Goal: Information Seeking & Learning: Learn about a topic

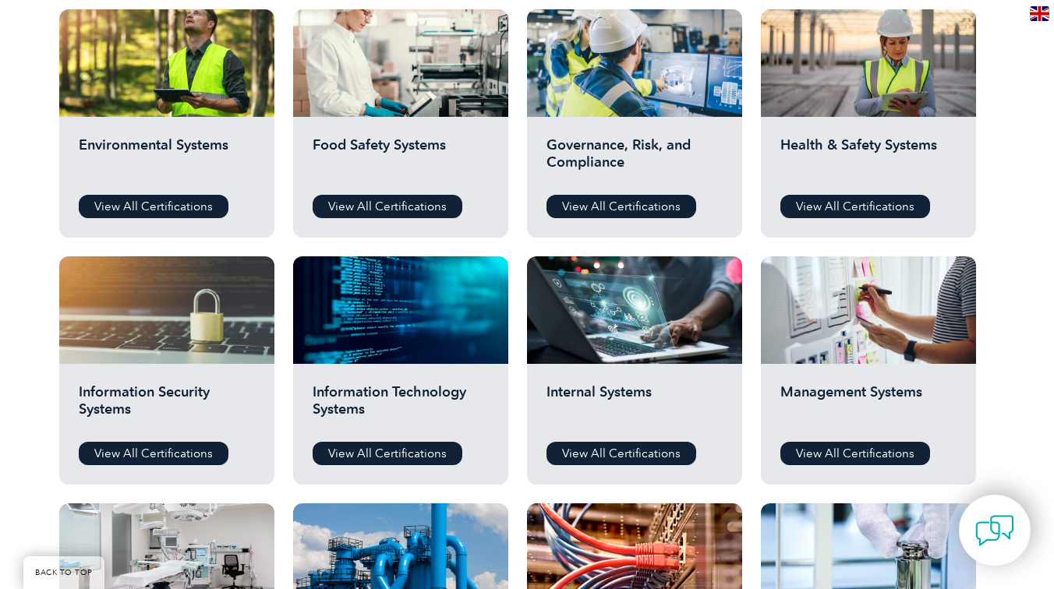
scroll to position [571, 0]
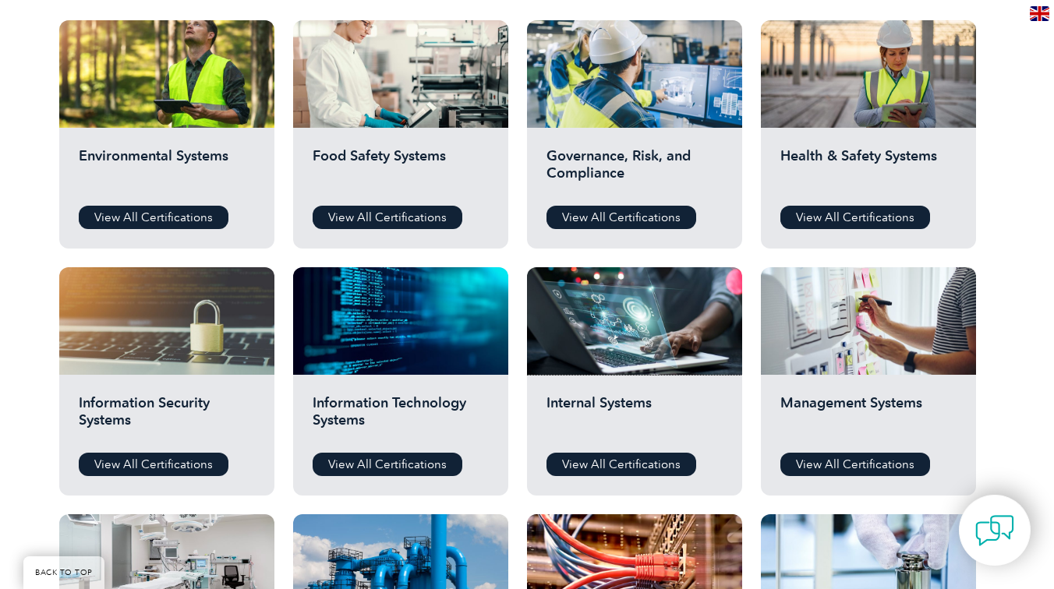
click at [605, 306] on div at bounding box center [634, 321] width 215 height 108
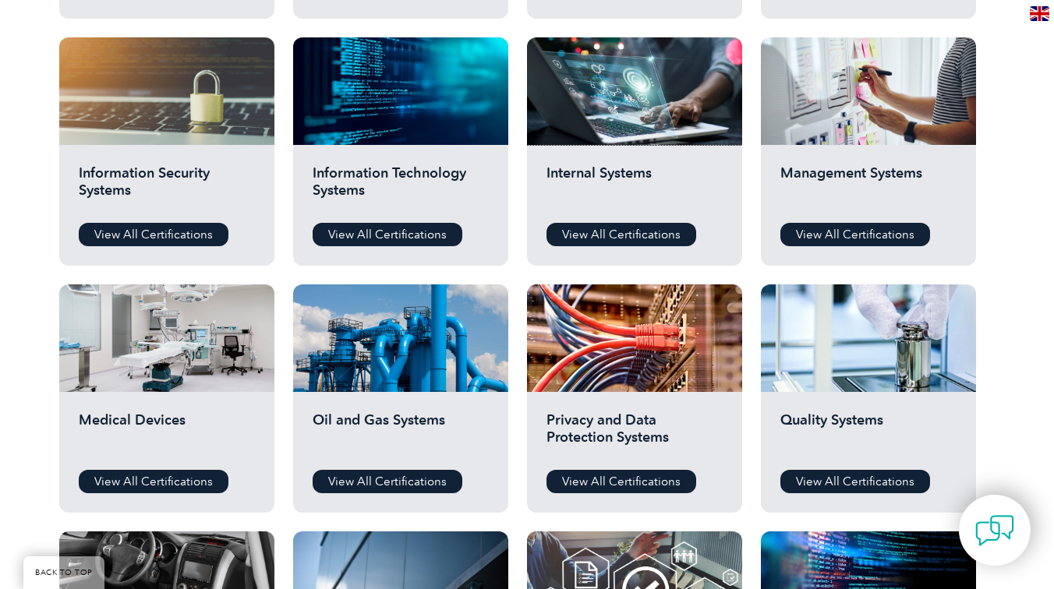
scroll to position [803, 0]
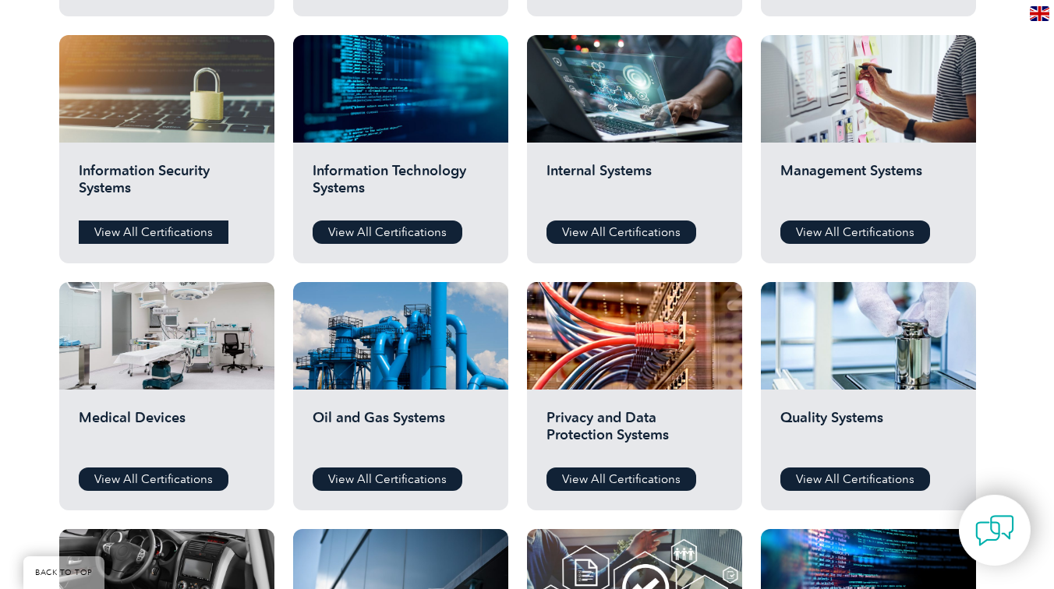
click at [162, 228] on link "View All Certifications" at bounding box center [154, 232] width 150 height 23
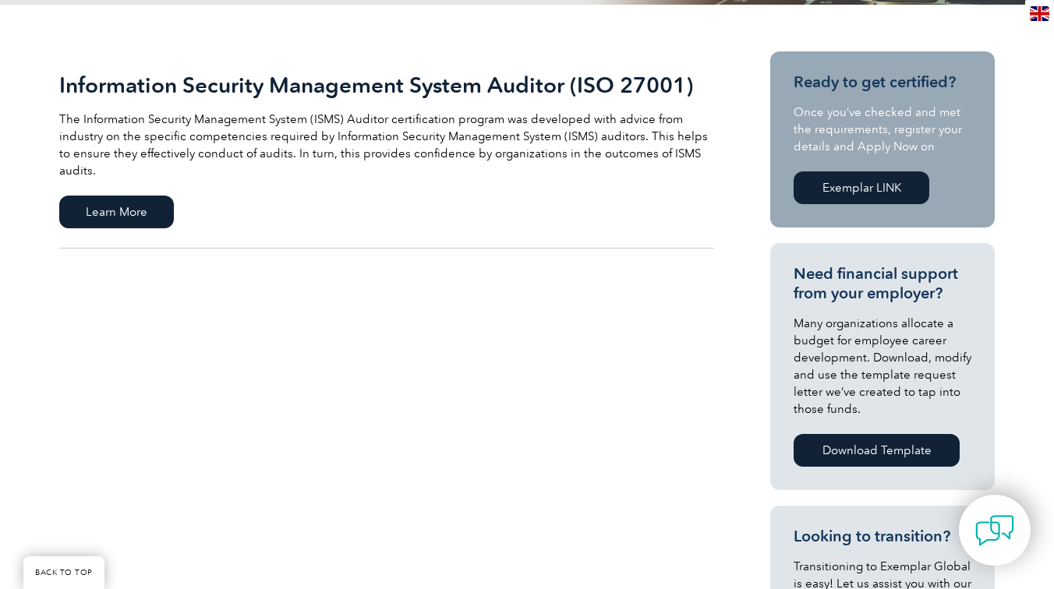
scroll to position [338, 0]
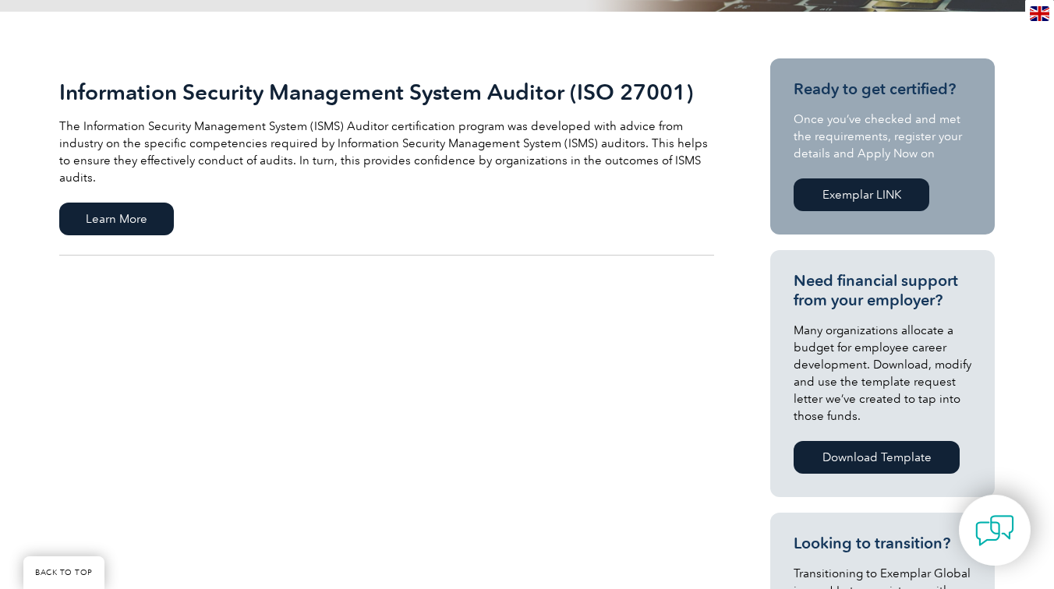
click at [907, 203] on link "Exemplar LINK" at bounding box center [862, 195] width 136 height 33
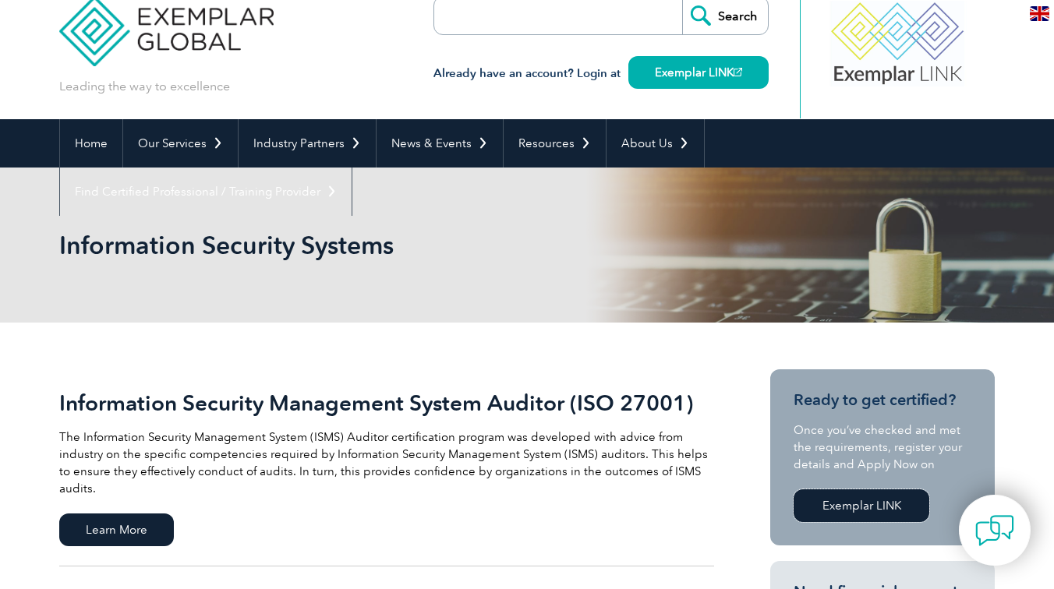
scroll to position [0, 0]
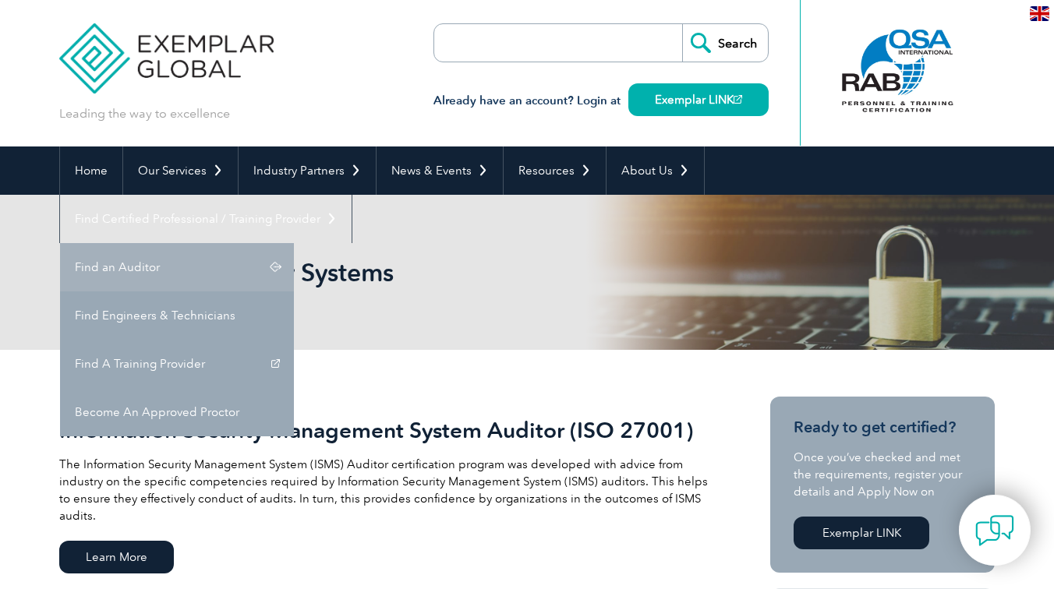
click at [294, 243] on link "Find an Auditor" at bounding box center [177, 267] width 234 height 48
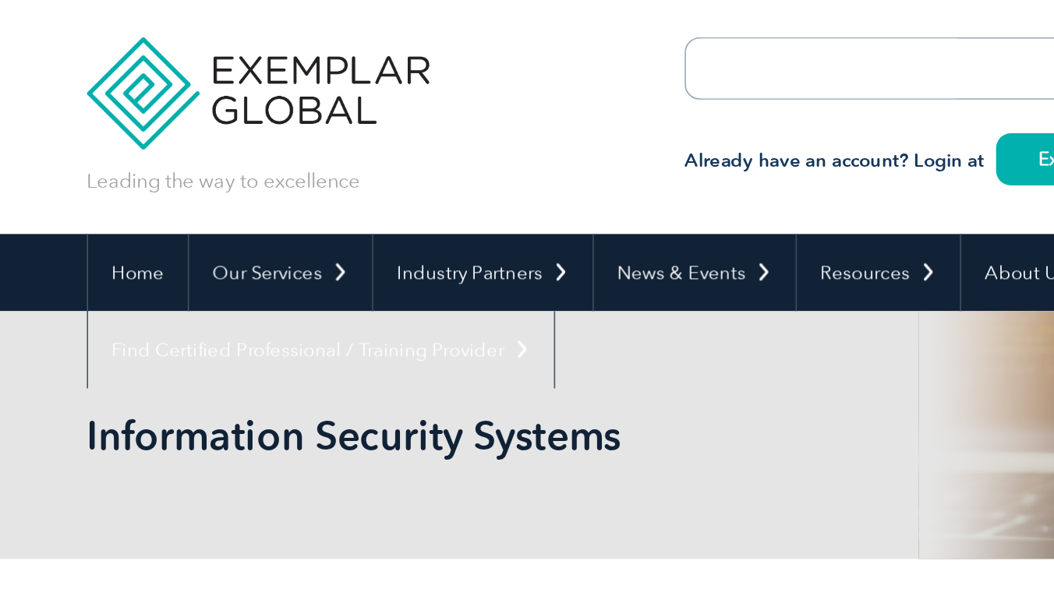
click at [182, 115] on p "Leading the way to excellence" at bounding box center [144, 113] width 171 height 17
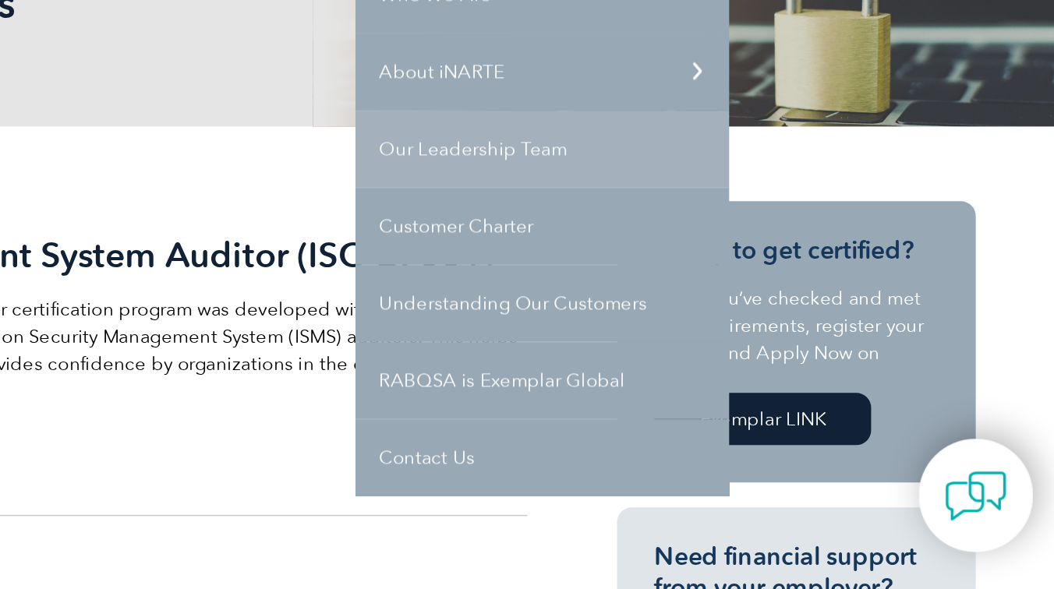
scroll to position [51, 0]
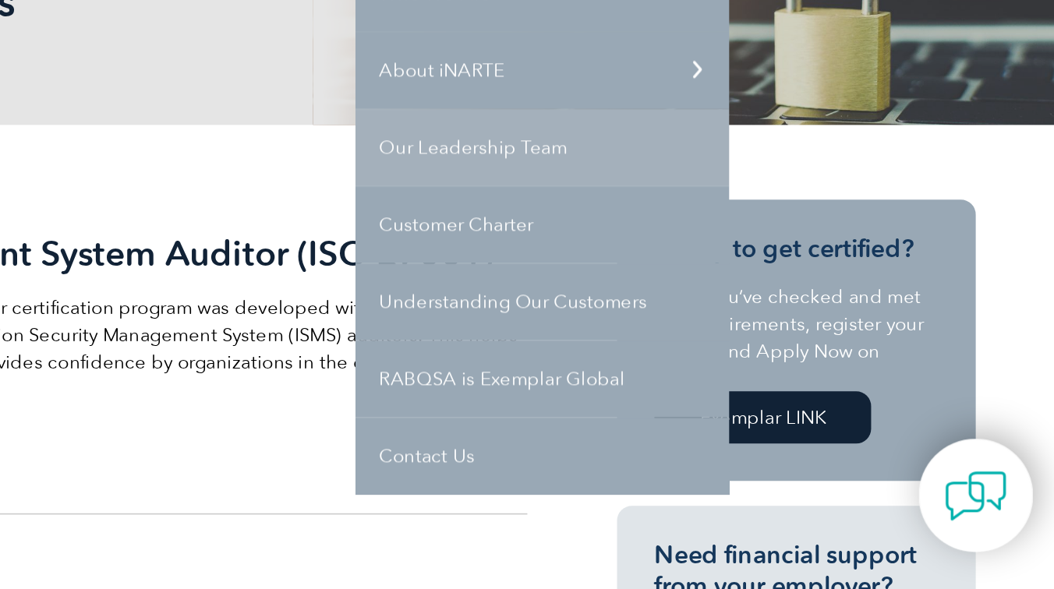
click at [651, 313] on link "Our Leadership Team" at bounding box center [724, 312] width 234 height 48
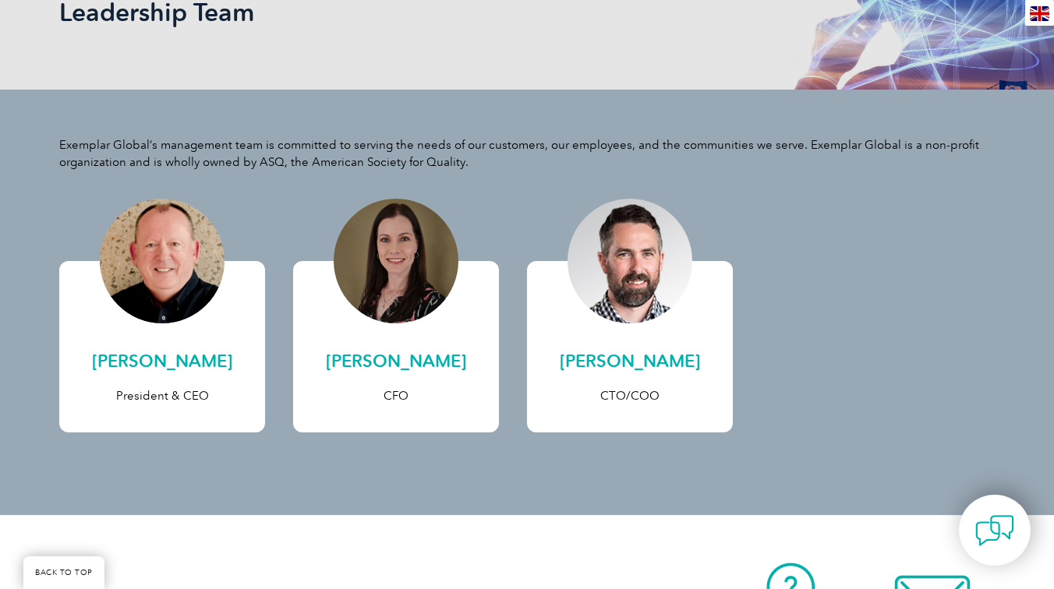
scroll to position [265, 0]
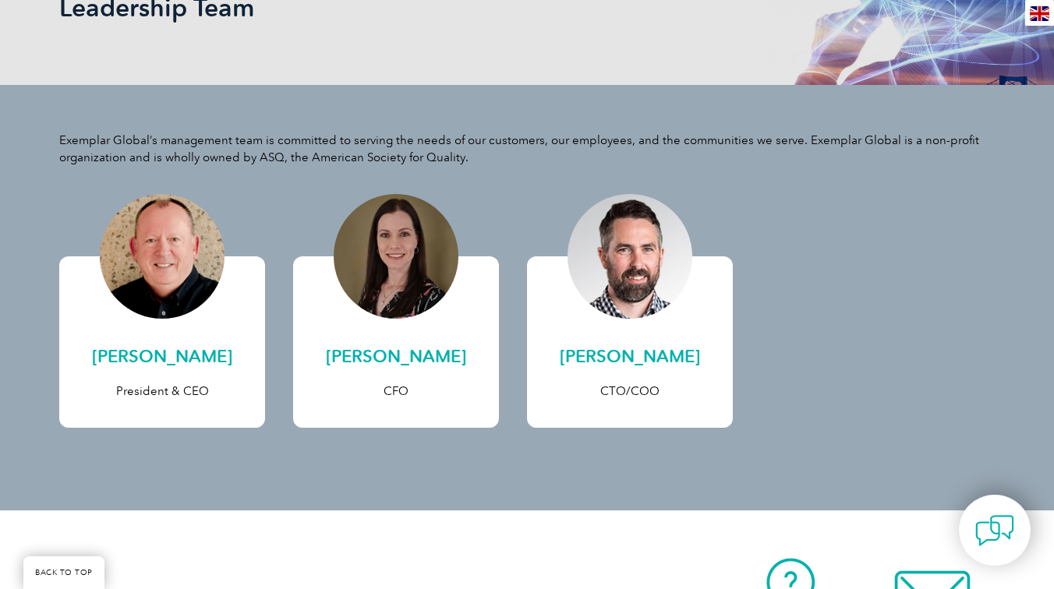
click at [97, 486] on div "Exemplar Global’s management team is committed to serving the needs of our cust…" at bounding box center [526, 298] width 935 height 426
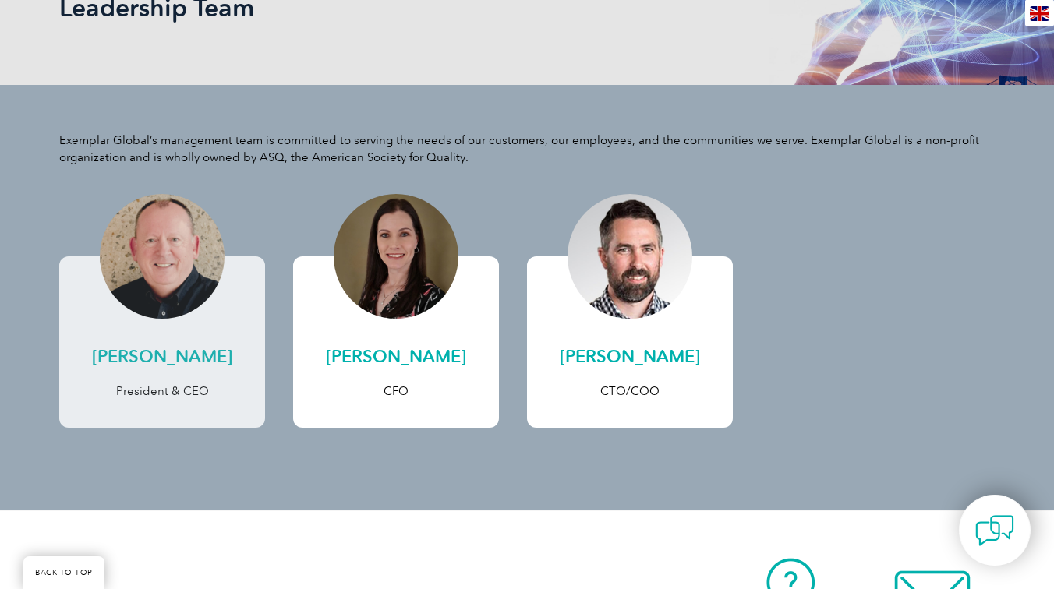
click at [210, 360] on h2 "[PERSON_NAME]" at bounding box center [162, 357] width 175 height 25
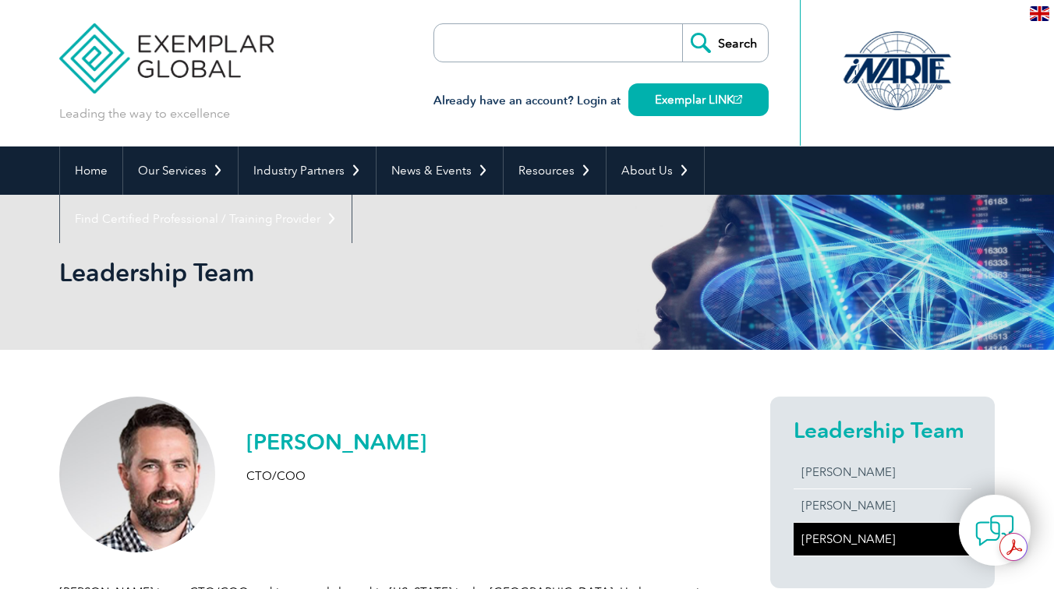
click at [341, 455] on div "[PERSON_NAME] CTO/COO" at bounding box center [336, 447] width 180 height 101
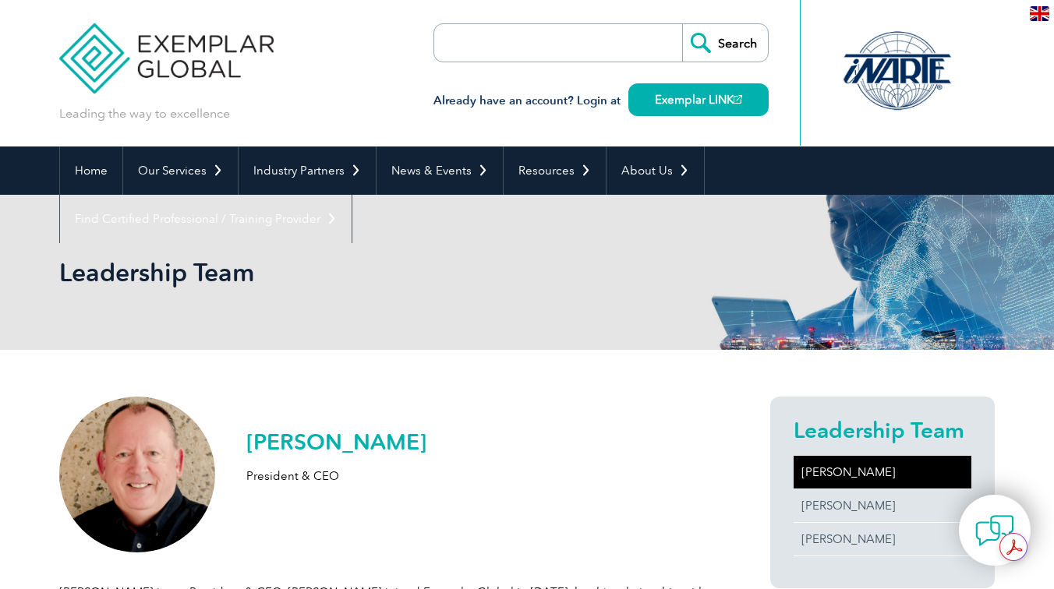
click at [276, 444] on h2 "[PERSON_NAME]" at bounding box center [336, 442] width 180 height 25
drag, startPoint x: 276, startPoint y: 444, endPoint x: 371, endPoint y: 444, distance: 95.1
click at [371, 444] on h2 "[PERSON_NAME]" at bounding box center [336, 442] width 180 height 25
copy h2 "[PERSON_NAME]"
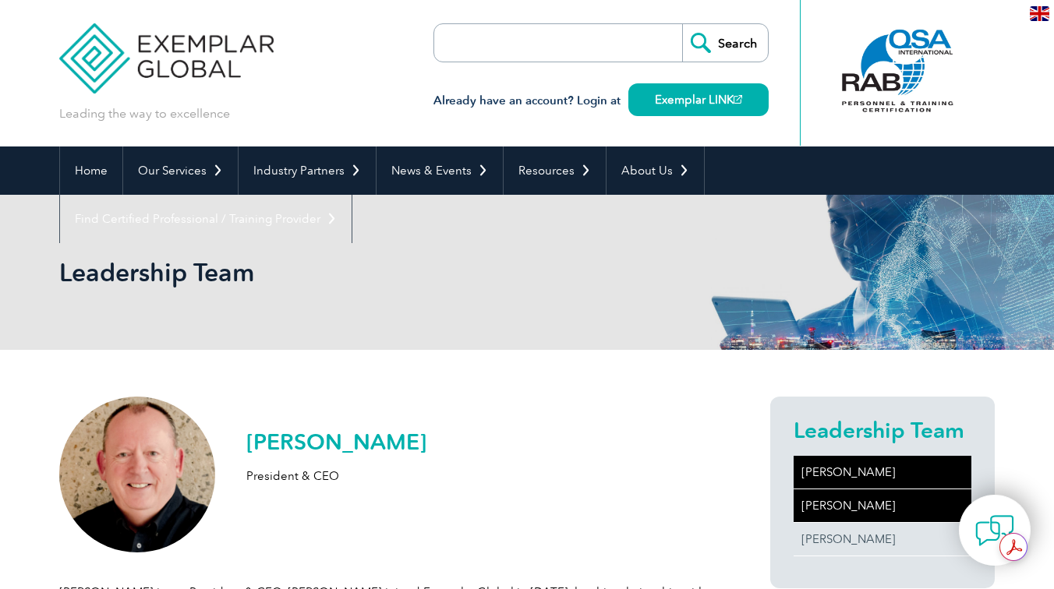
click at [834, 502] on link "[PERSON_NAME]" at bounding box center [883, 506] width 178 height 33
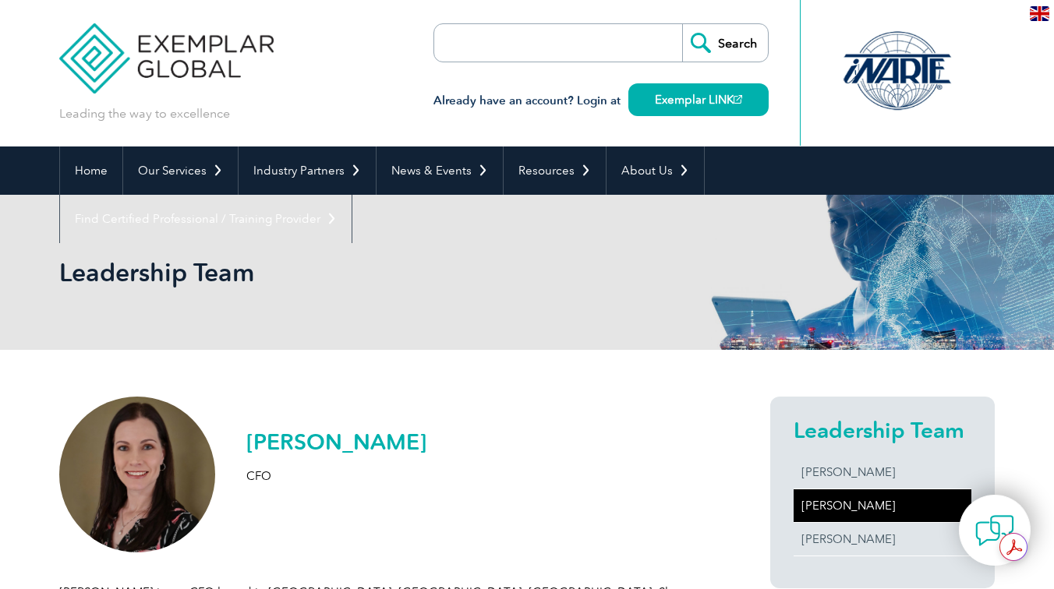
click at [290, 442] on h2 "[PERSON_NAME]" at bounding box center [336, 442] width 180 height 25
drag, startPoint x: 290, startPoint y: 442, endPoint x: 344, endPoint y: 442, distance: 53.8
click at [344, 442] on h2 "[PERSON_NAME]" at bounding box center [336, 442] width 180 height 25
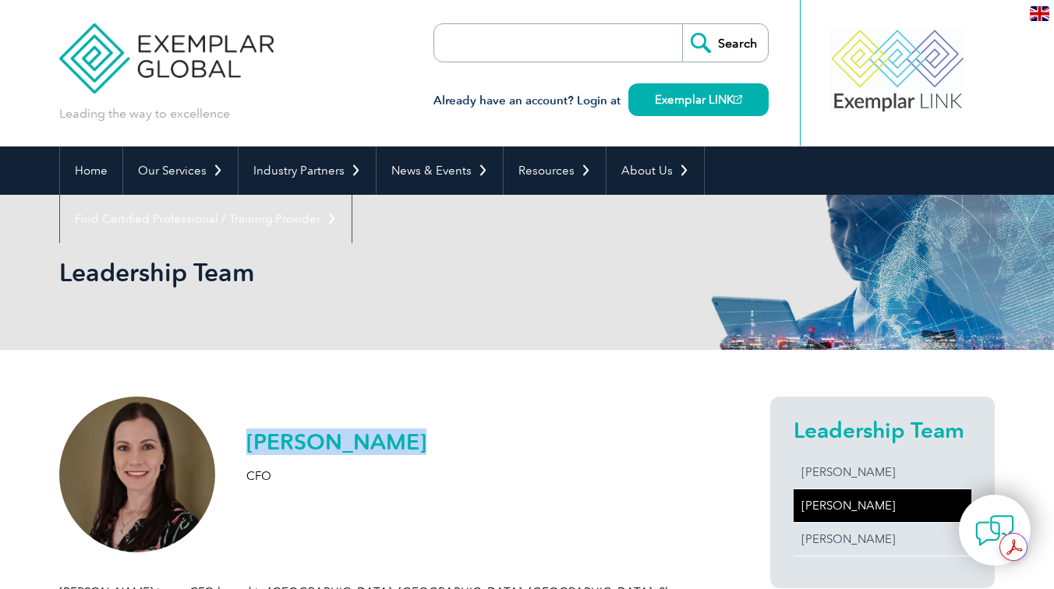
copy h2 "[PERSON_NAME]"
